Goal: Task Accomplishment & Management: Use online tool/utility

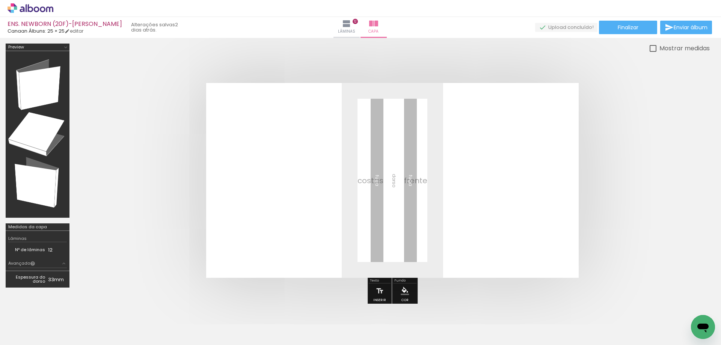
click at [39, 6] on icon at bounding box center [31, 8] width 46 height 10
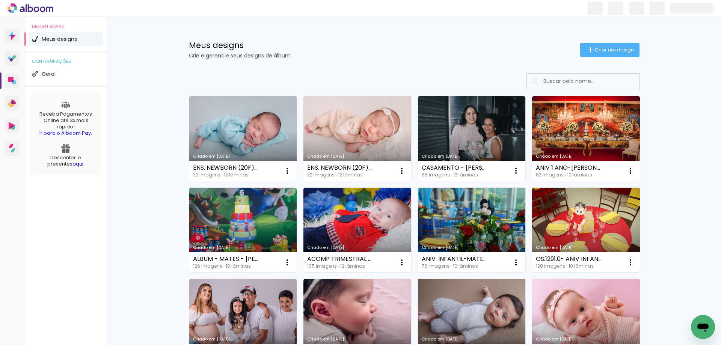
click at [461, 313] on link "Criado em [DATE]" at bounding box center [472, 321] width 108 height 85
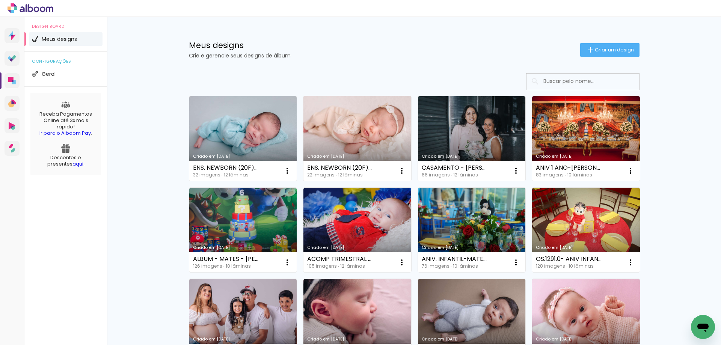
click at [371, 142] on link "Criado em [DATE]" at bounding box center [357, 138] width 108 height 85
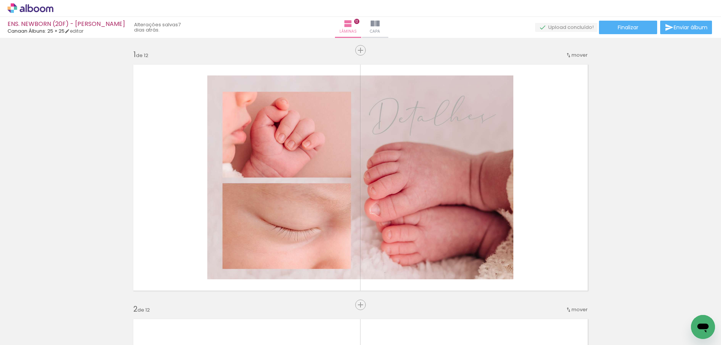
click at [377, 28] on span "Capa" at bounding box center [375, 31] width 10 height 7
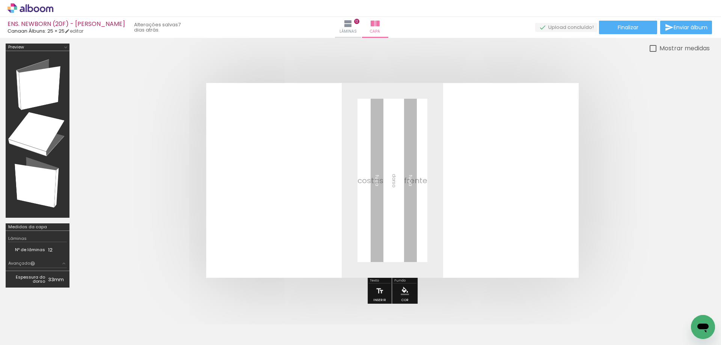
scroll to position [0, 268]
